Goal: Transaction & Acquisition: Purchase product/service

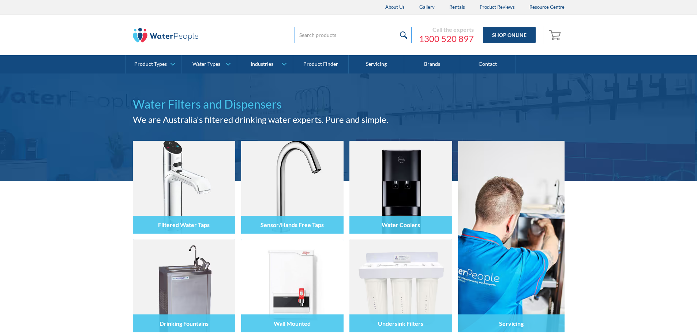
drag, startPoint x: 299, startPoint y: 34, endPoint x: 324, endPoint y: 30, distance: 25.1
click at [299, 34] on input "search" at bounding box center [352, 35] width 117 height 16
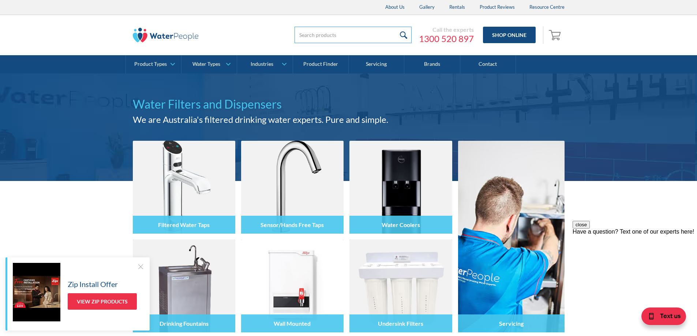
click at [326, 34] on input "search" at bounding box center [352, 35] width 117 height 16
type input "bath filter"
click at [396, 27] on input "submit" at bounding box center [404, 35] width 16 height 16
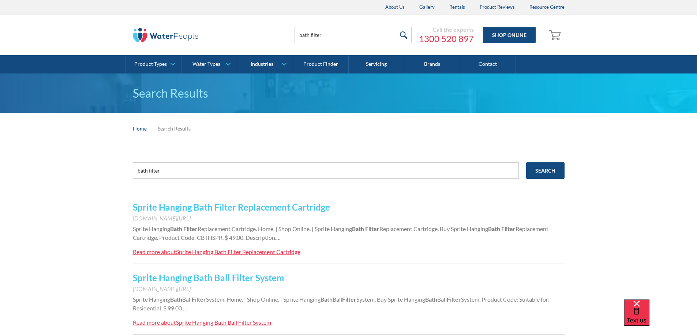
click at [305, 207] on link "Sprite Hanging Bath Filter Replacement Cartridge" at bounding box center [231, 207] width 197 height 11
